Goal: Transaction & Acquisition: Purchase product/service

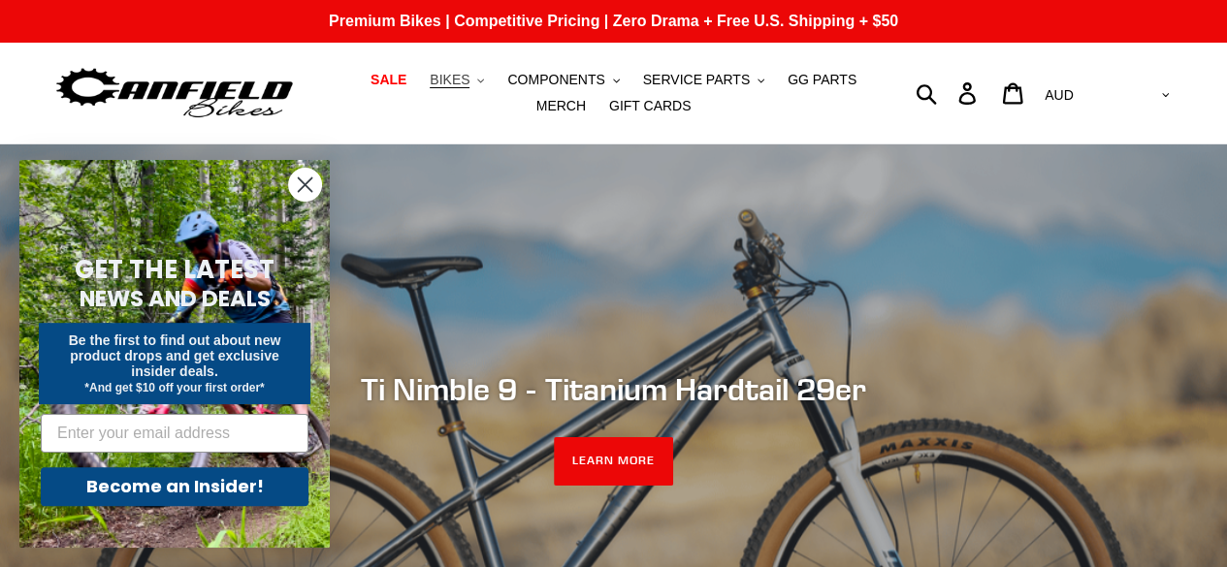
click at [477, 81] on icon ".cls-1{fill:#231f20}" at bounding box center [480, 81] width 7 height 7
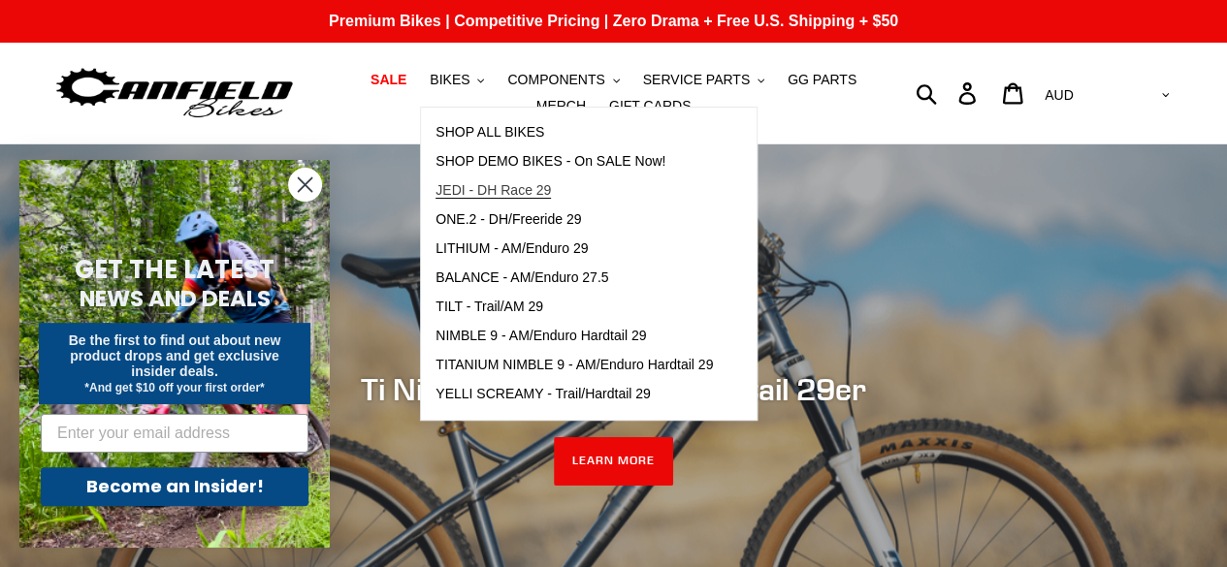
click at [487, 188] on span "JEDI - DH Race 29" at bounding box center [493, 190] width 115 height 16
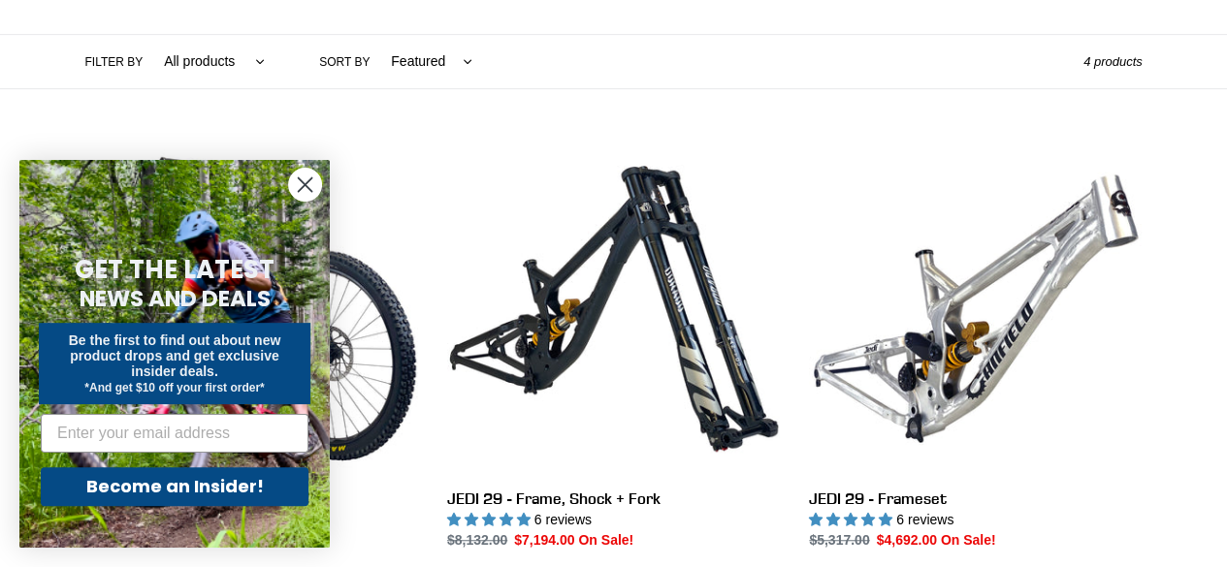
scroll to position [437, 0]
click at [307, 172] on circle "Close dialog" at bounding box center [305, 185] width 32 height 32
